Goal: Understand process/instructions: Learn how to perform a task or action

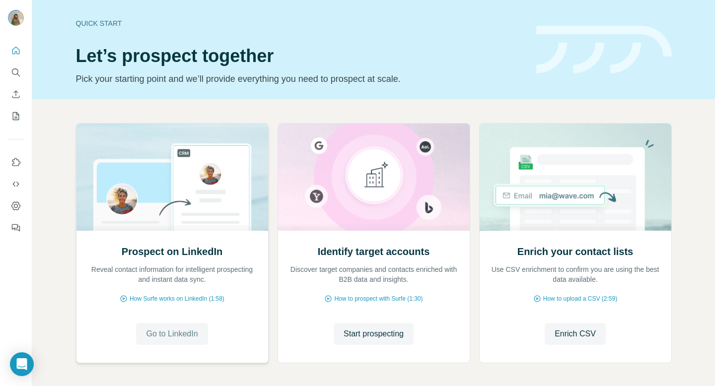
click at [169, 332] on span "Go to LinkedIn" at bounding box center [172, 334] width 52 height 12
click at [15, 116] on icon "My lists" at bounding box center [16, 116] width 10 height 10
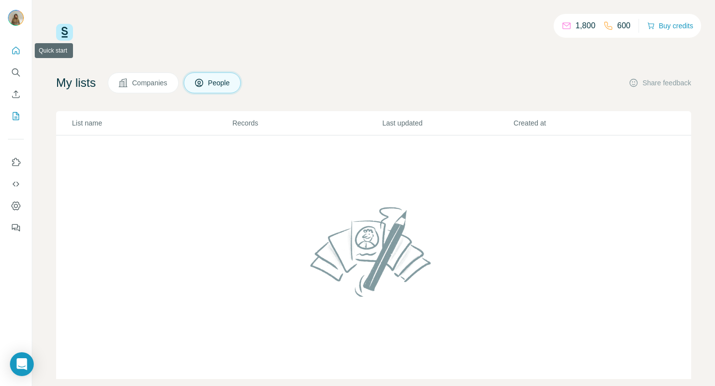
click at [17, 54] on icon "Quick start" at bounding box center [16, 51] width 10 height 10
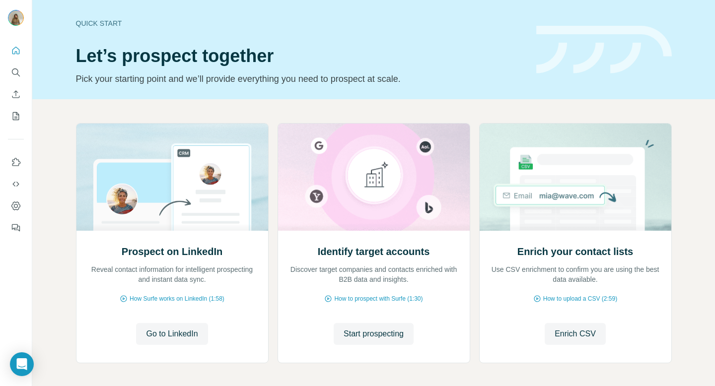
click at [89, 27] on div "Quick start" at bounding box center [300, 23] width 448 height 10
click at [166, 329] on span "Go to LinkedIn" at bounding box center [172, 334] width 52 height 12
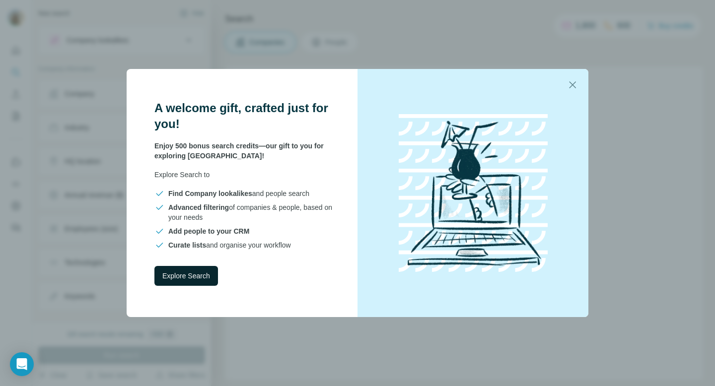
click at [205, 275] on span "Explore Search" at bounding box center [186, 276] width 48 height 10
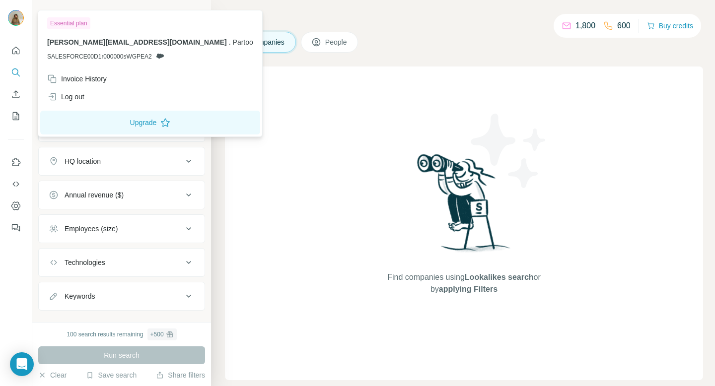
click at [18, 16] on img at bounding box center [16, 18] width 16 height 16
click at [20, 53] on icon "Quick start" at bounding box center [16, 51] width 10 height 10
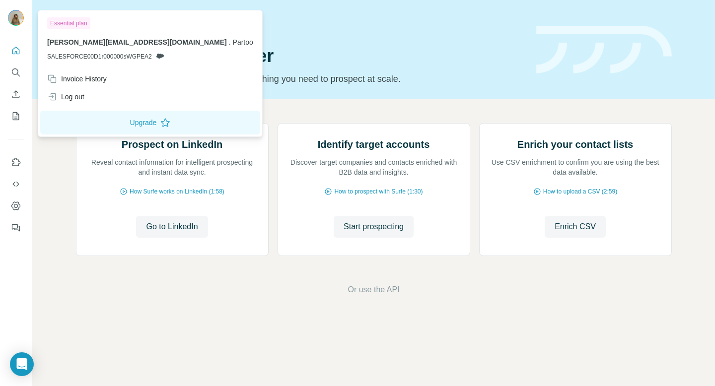
click at [17, 19] on img at bounding box center [16, 18] width 16 height 16
click at [74, 44] on span "[PERSON_NAME][EMAIL_ADDRESS][DOMAIN_NAME]" at bounding box center [137, 42] width 180 height 8
click at [276, 31] on div "Quick start Let’s prospect together Pick your starting point and we’ll provide …" at bounding box center [300, 49] width 448 height 72
